Goal: Task Accomplishment & Management: Manage account settings

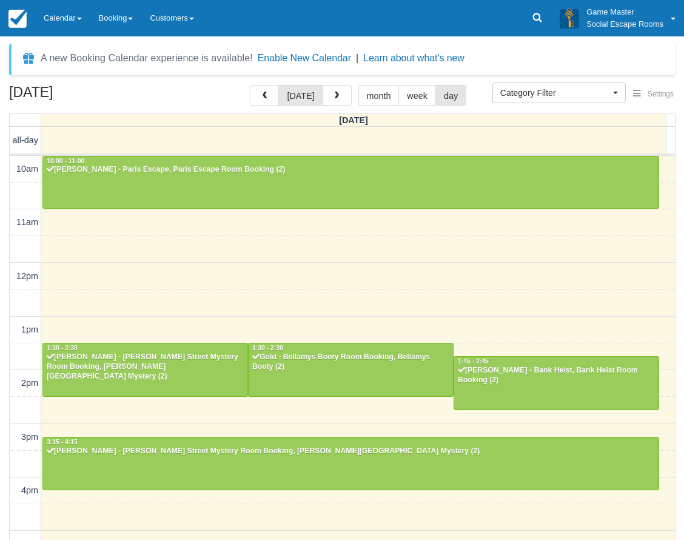
select select
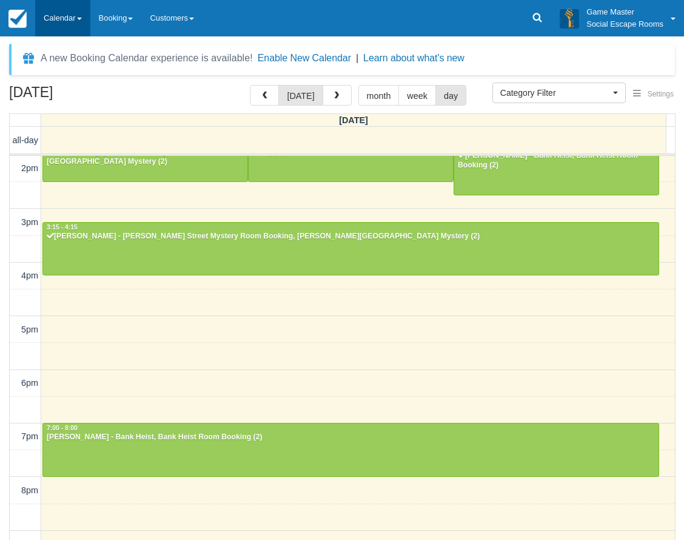
click at [79, 22] on link "Calendar" at bounding box center [62, 18] width 55 height 36
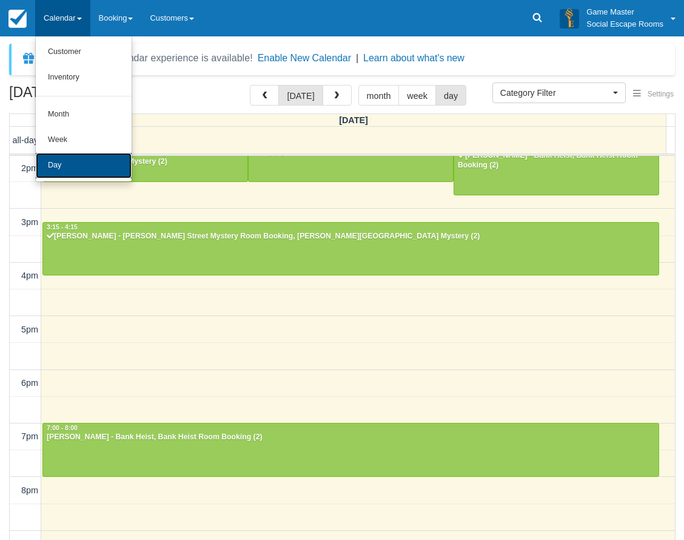
click at [77, 167] on link "Day" at bounding box center [84, 165] width 96 height 25
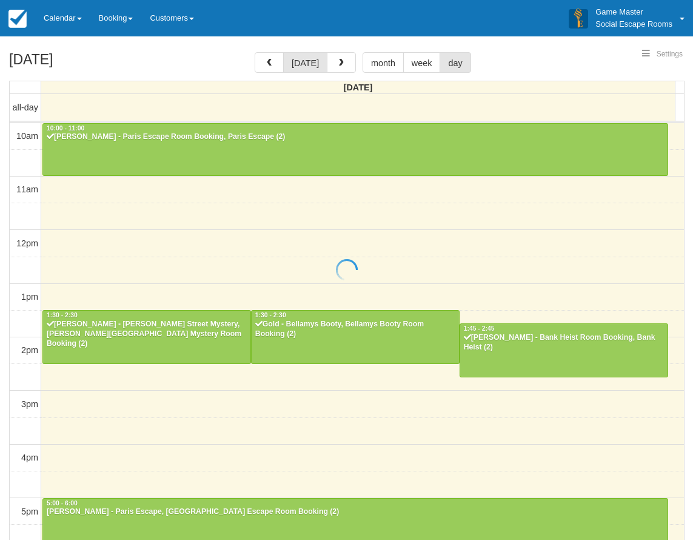
select select
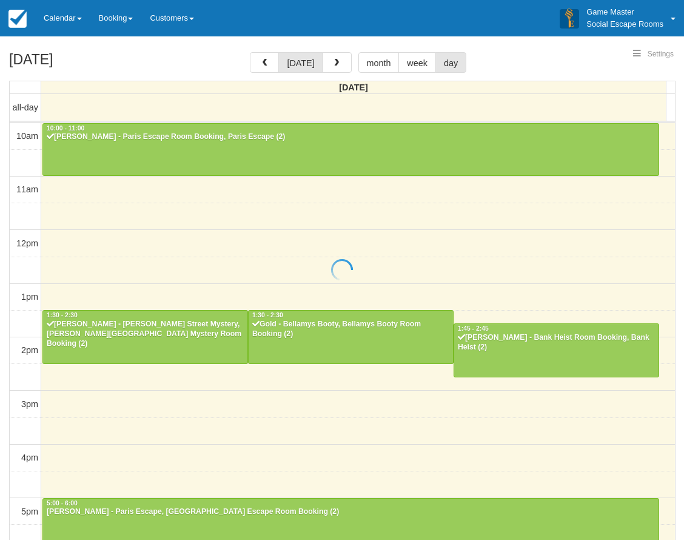
scroll to position [250, 0]
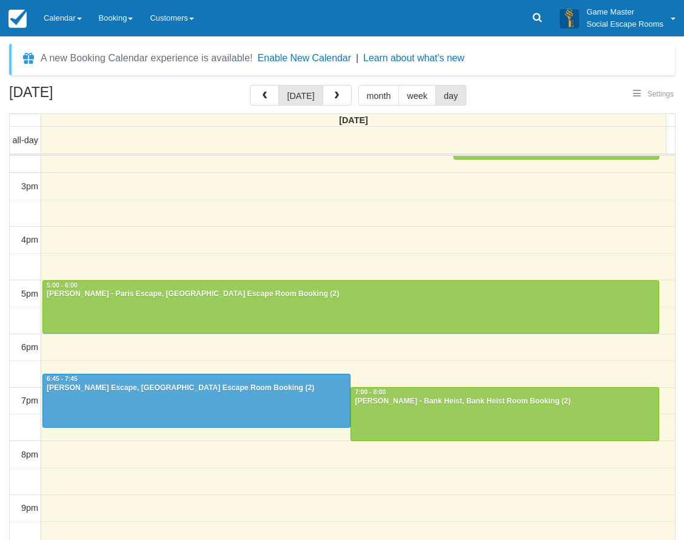
select select
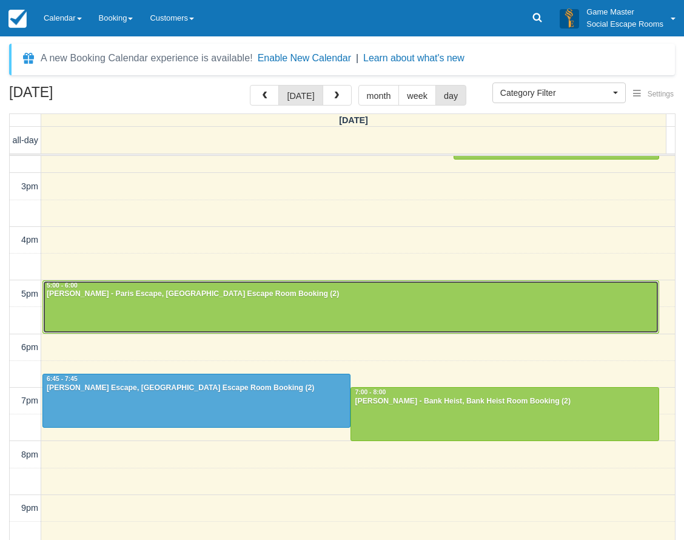
click at [106, 302] on div at bounding box center [351, 307] width 616 height 52
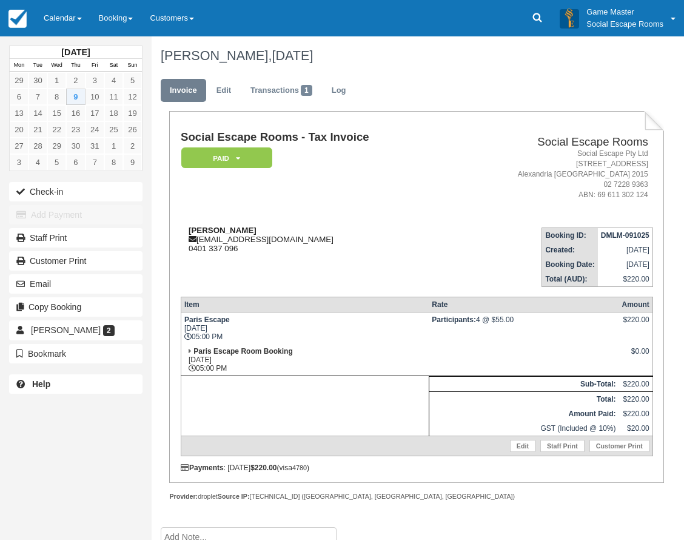
click at [197, 232] on strong "Joel Tobin" at bounding box center [223, 230] width 68 height 9
drag, startPoint x: 197, startPoint y: 232, endPoint x: 216, endPoint y: 232, distance: 19.4
click at [216, 232] on strong "[PERSON_NAME]" at bounding box center [223, 230] width 68 height 9
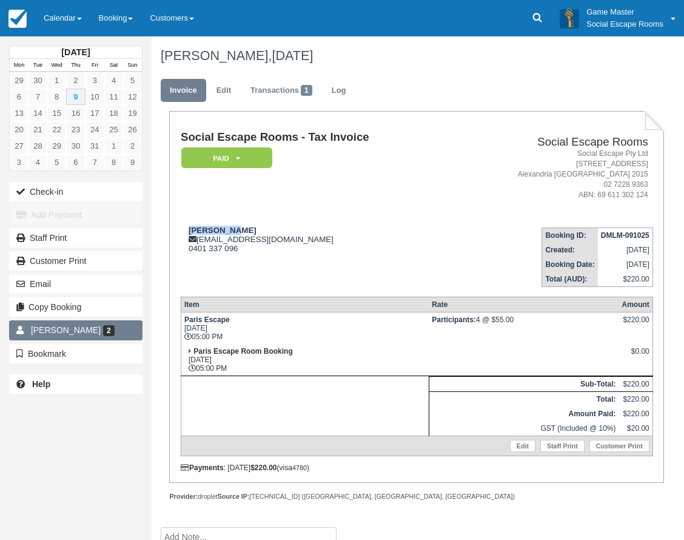
click at [90, 335] on link "Joel Tobin 2" at bounding box center [75, 329] width 133 height 19
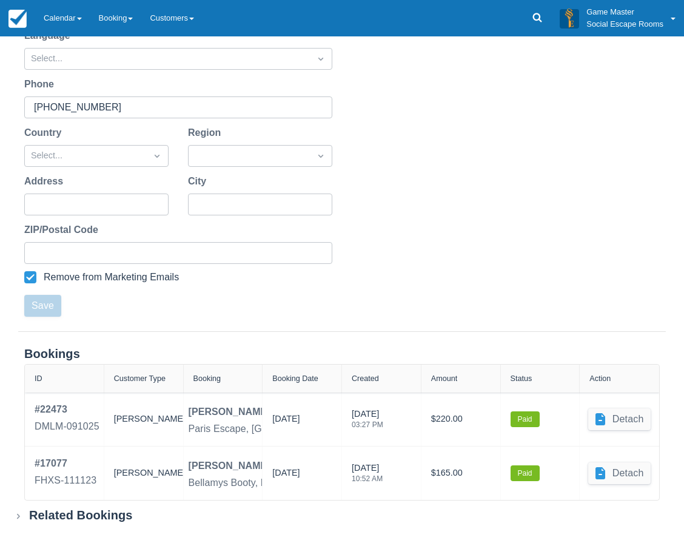
scroll to position [236, 0]
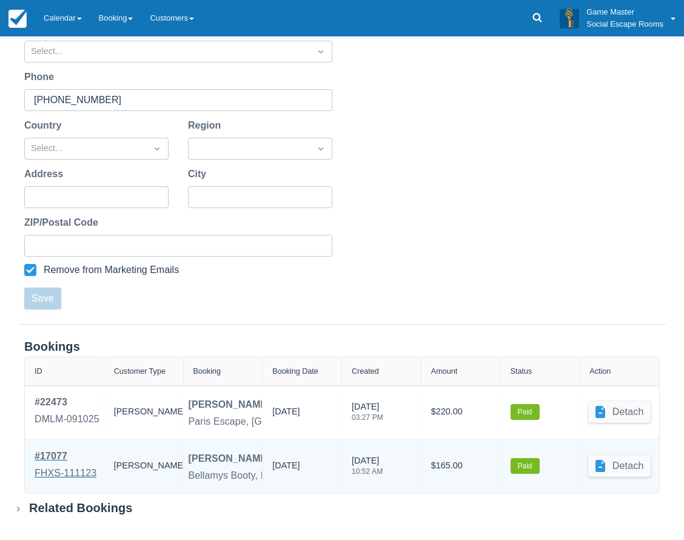
click at [64, 462] on div "# 17077" at bounding box center [66, 456] width 62 height 15
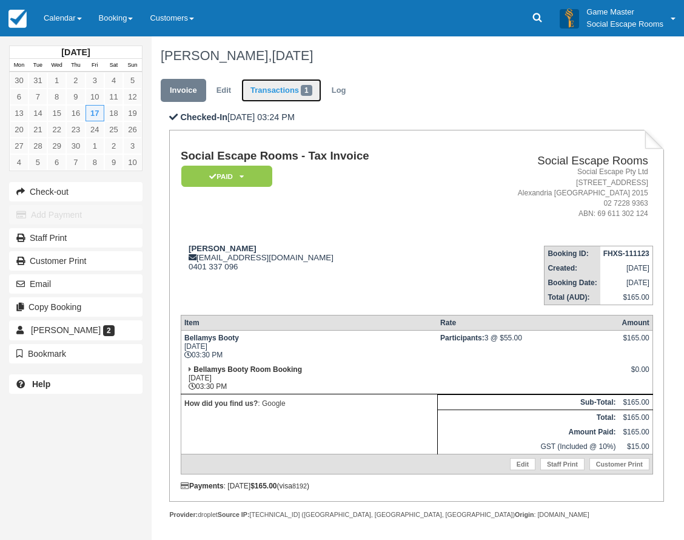
click at [274, 92] on link "Transactions 1" at bounding box center [281, 91] width 80 height 24
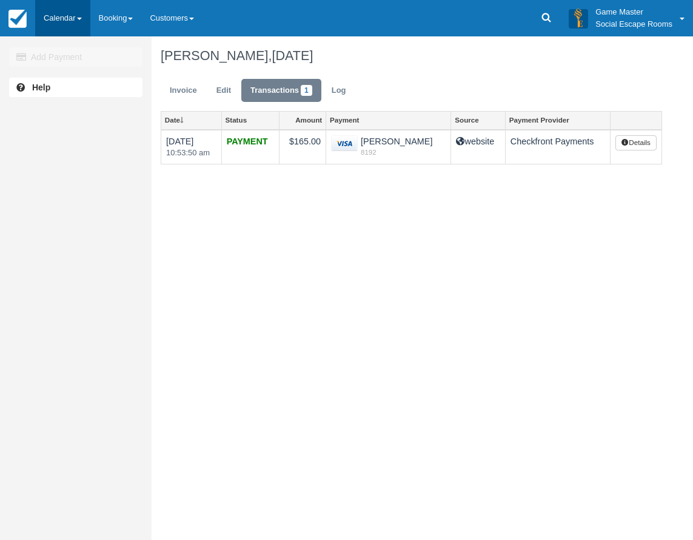
click at [62, 22] on link "Calendar" at bounding box center [62, 18] width 55 height 36
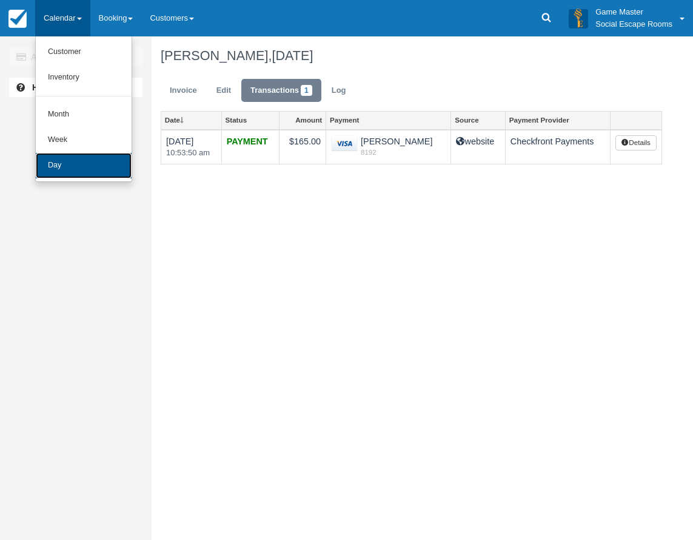
click at [77, 166] on link "Day" at bounding box center [84, 165] width 96 height 25
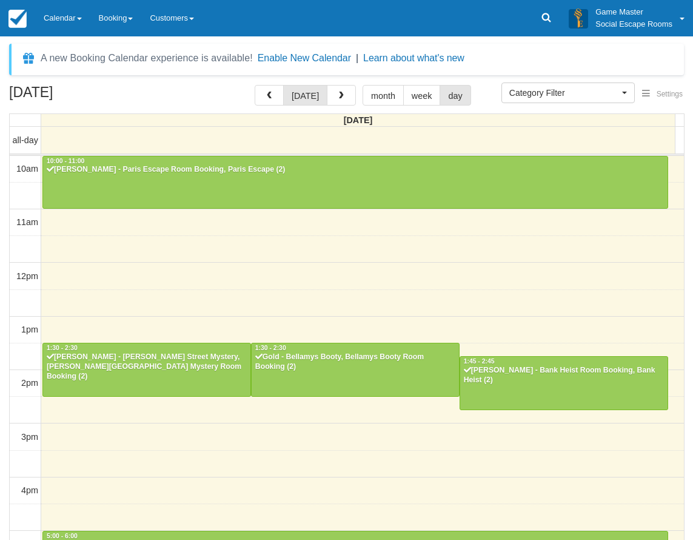
select select
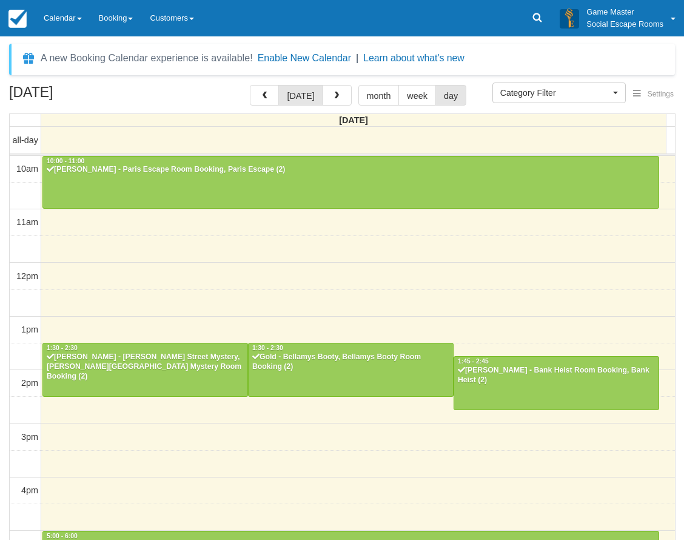
scroll to position [250, 0]
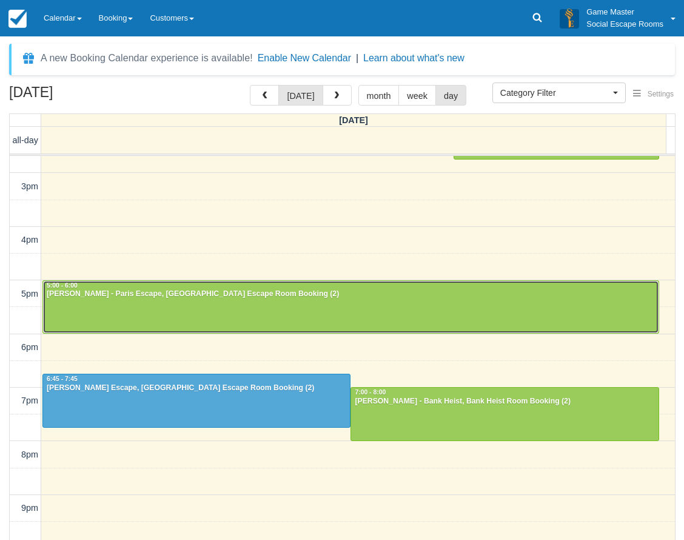
click at [147, 291] on div "[PERSON_NAME] - Paris Escape, [GEOGRAPHIC_DATA] Escape Room Booking (2)" at bounding box center [351, 294] width 610 height 10
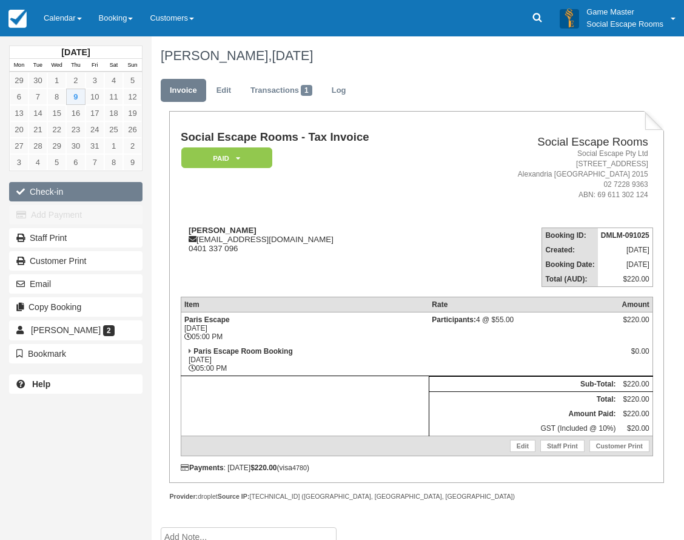
click at [83, 194] on button "Check-in" at bounding box center [75, 191] width 133 height 19
